Goal: Information Seeking & Learning: Learn about a topic

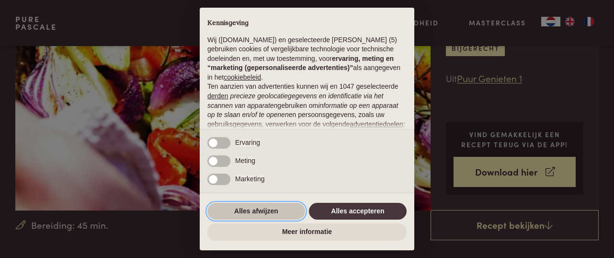
click at [265, 210] on button "Alles afwijzen" at bounding box center [256, 211] width 98 height 17
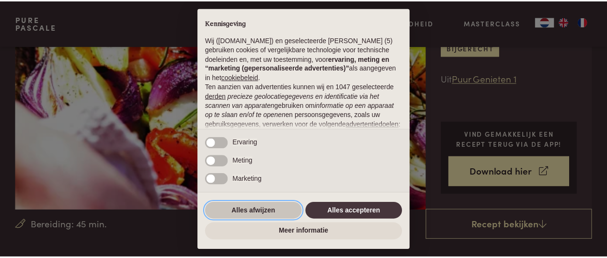
scroll to position [127, 0]
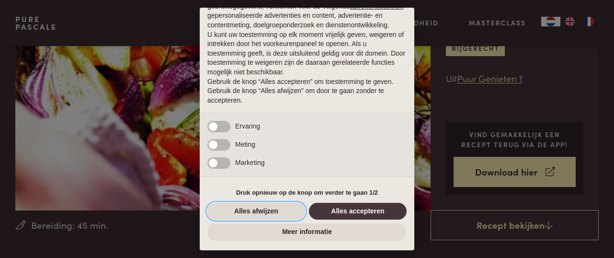
click at [252, 213] on button "Alles afwijzen" at bounding box center [256, 211] width 98 height 17
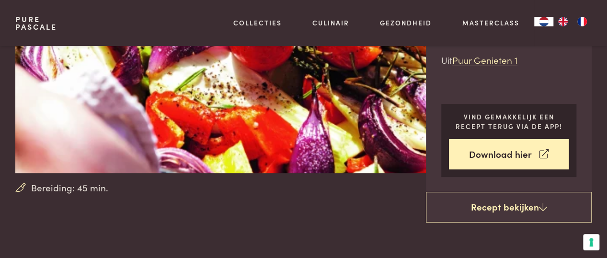
scroll to position [144, 0]
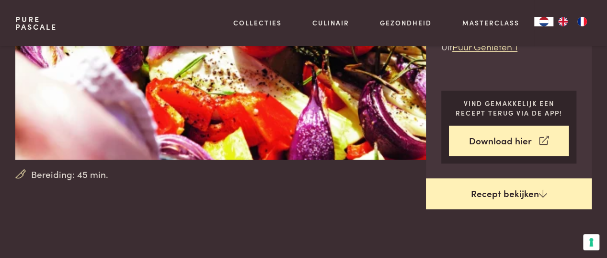
click at [531, 188] on link "Recept bekijken" at bounding box center [509, 193] width 166 height 31
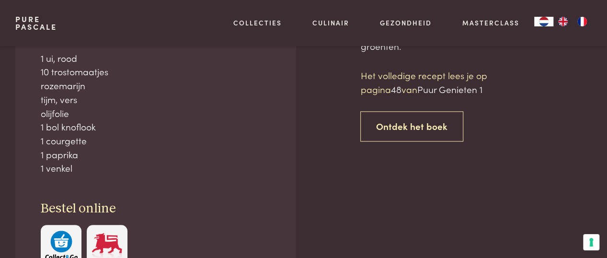
scroll to position [401, 0]
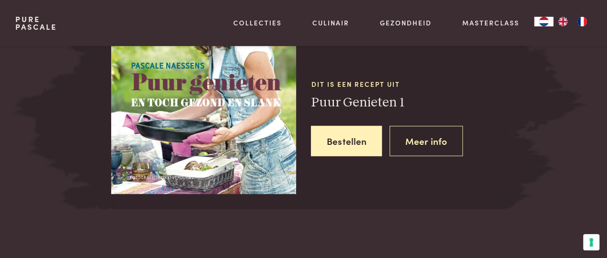
scroll to position [1024, 0]
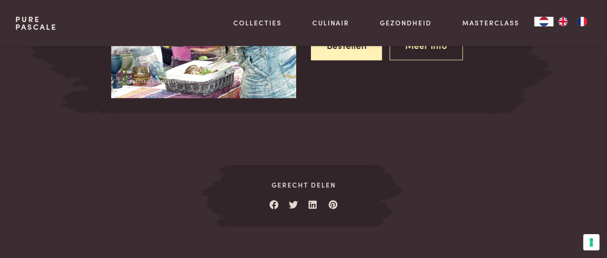
scroll to position [401, 0]
